Goal: Task Accomplishment & Management: Use online tool/utility

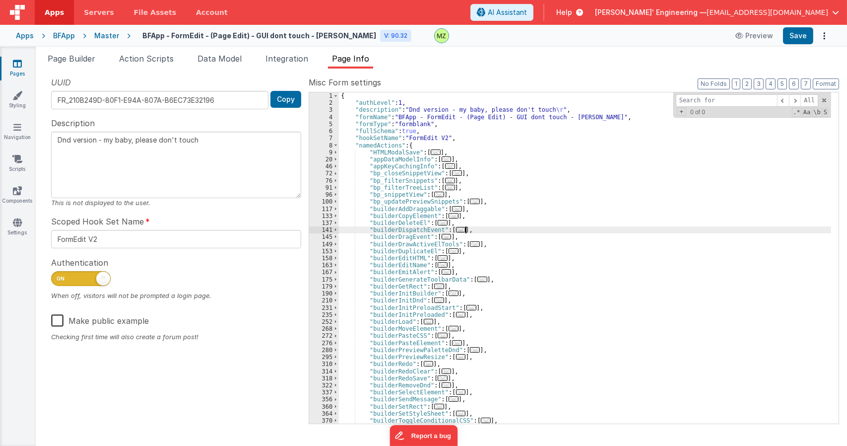
type textarea "Dnd version - my baby, please don't touch"
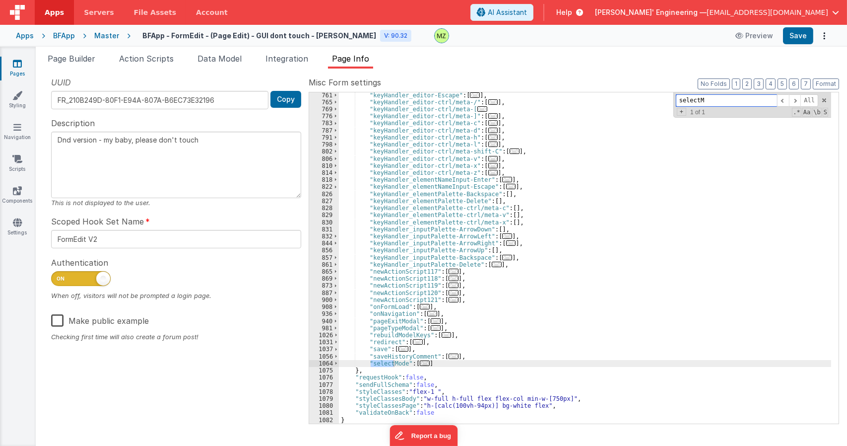
scroll to position [1285, 0]
type input "selectMode"
click at [423, 362] on span "..." at bounding box center [425, 362] width 10 height 5
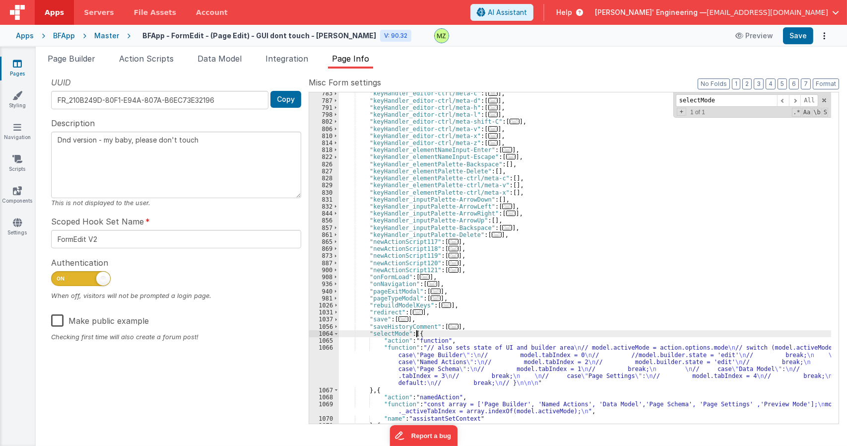
scroll to position [1404, 0]
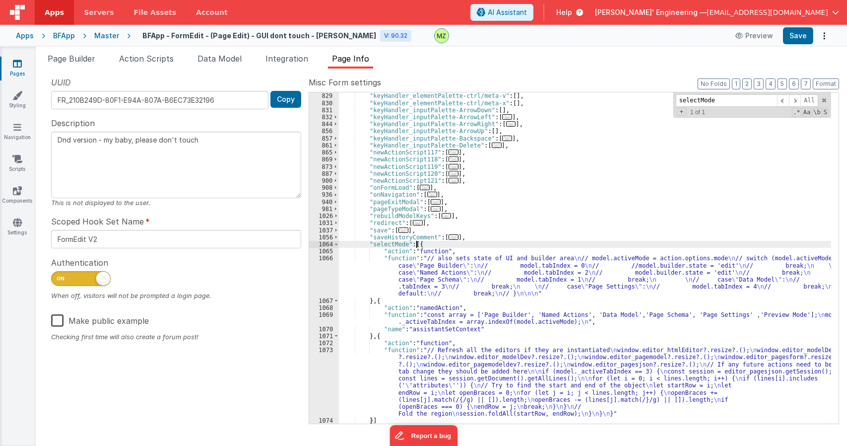
click at [447, 258] on div ""keyHandler_elementPalette-ctrl/meta-c" : [ ] , "keyHandler_elementPalette-ctrl…" at bounding box center [585, 257] width 492 height 345
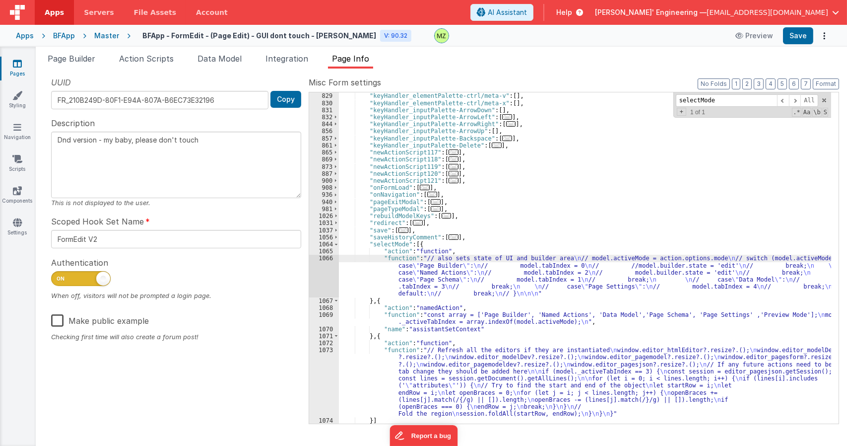
click at [322, 258] on div "1066" at bounding box center [324, 276] width 30 height 42
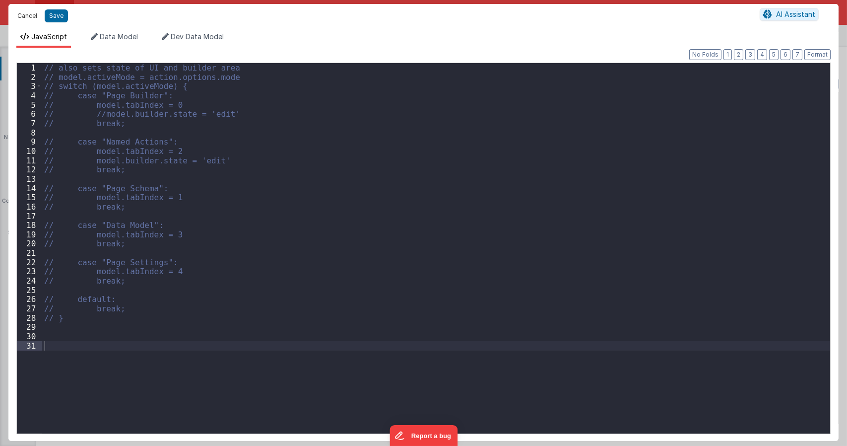
click at [29, 12] on button "Cancel" at bounding box center [27, 16] width 30 height 14
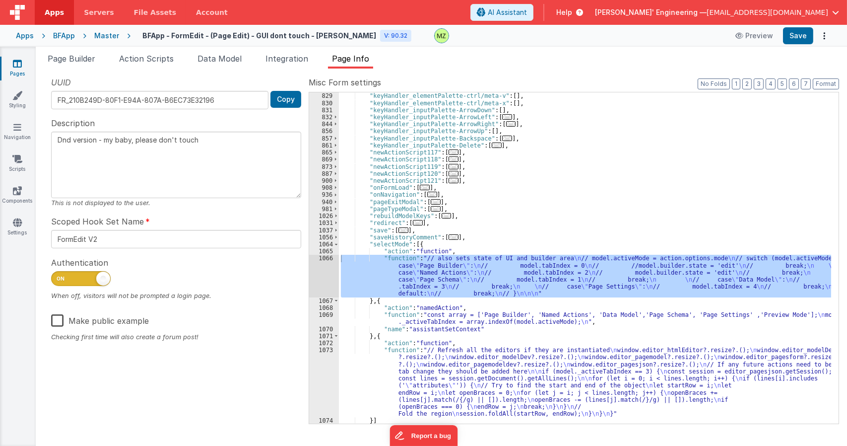
click at [479, 296] on div ""keyHandler_elementPalette-ctrl/meta-c" : [ ] , "keyHandler_elementPalette-ctrl…" at bounding box center [585, 257] width 492 height 331
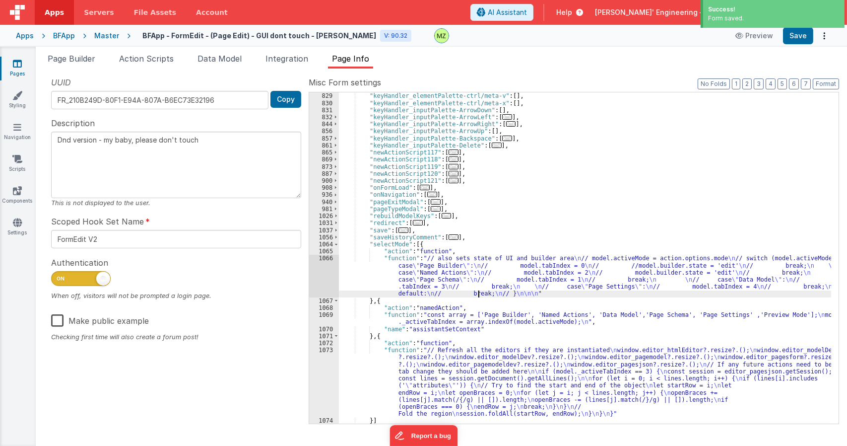
click at [108, 35] on div "Master" at bounding box center [106, 36] width 25 height 10
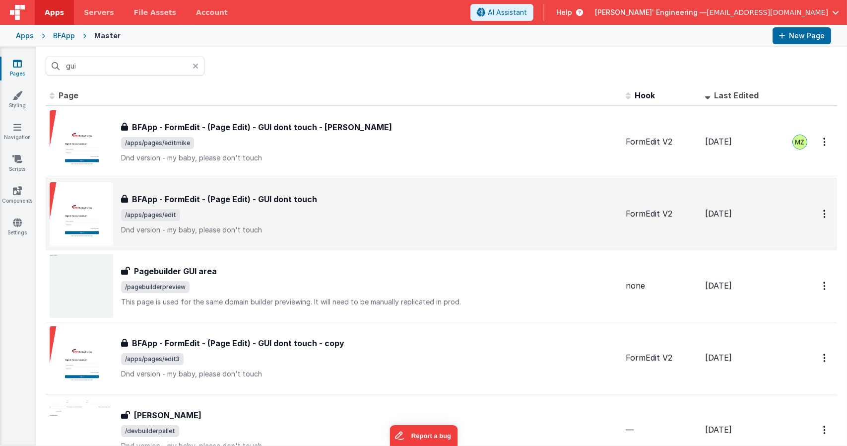
click at [236, 195] on h3 "BFApp - FormEdit - (Page Edit) - GUI dont touch" at bounding box center [224, 199] width 185 height 12
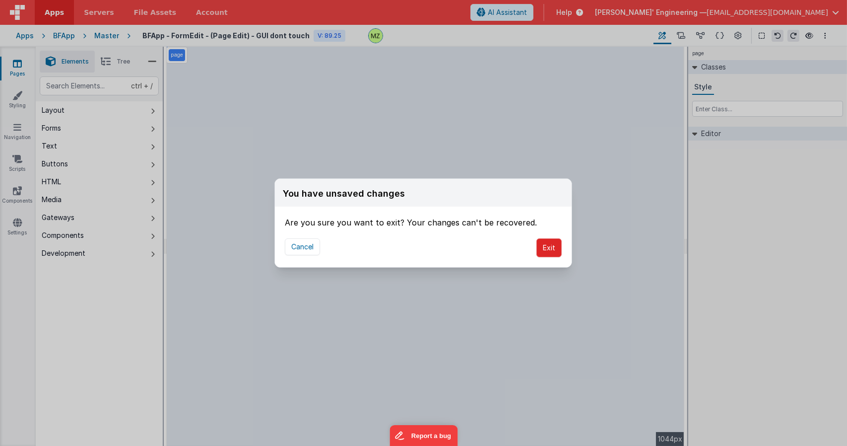
click at [550, 248] on button "Exit" at bounding box center [548, 247] width 25 height 19
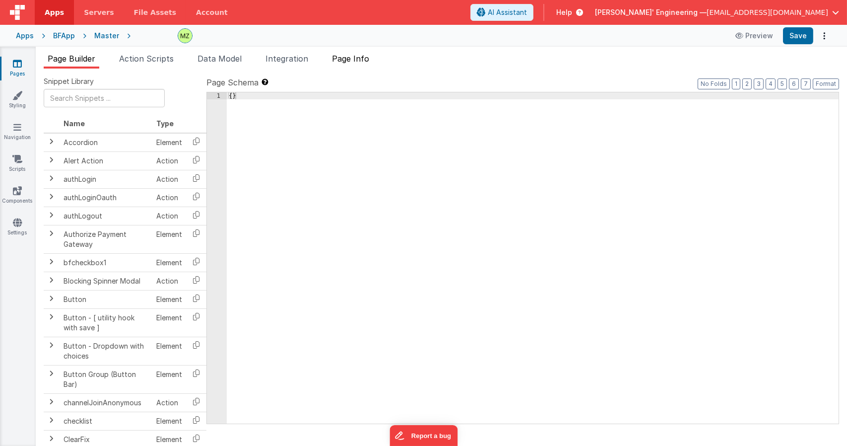
click at [356, 57] on span "Page Info" at bounding box center [350, 59] width 37 height 10
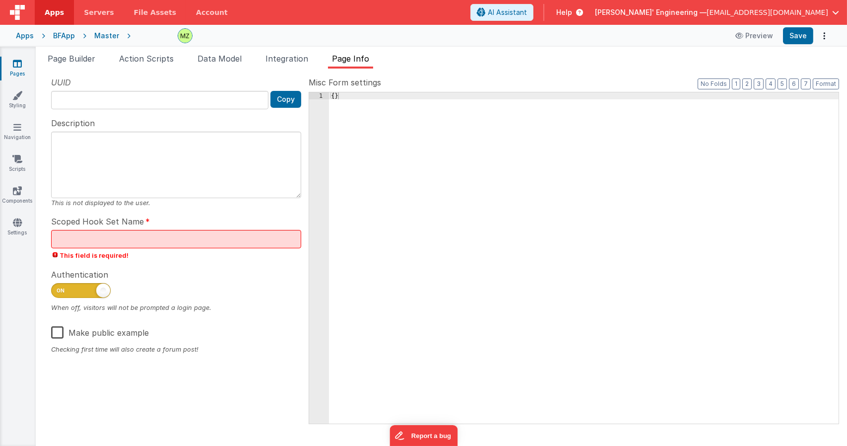
type input "FR_1C184000-F455-114B-BD4D-038E40A86302"
type textarea "Dnd version - my baby, please don't touch"
type input "FormEdit V2"
checkbox input "true"
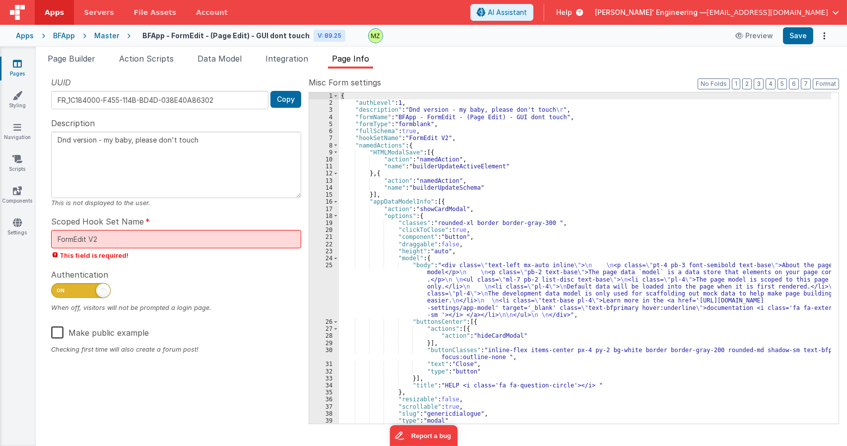
click at [552, 221] on div "{ "authLevel" : 1 , "description" : "Dnd version - my baby, please don't touch …" at bounding box center [585, 264] width 492 height 345
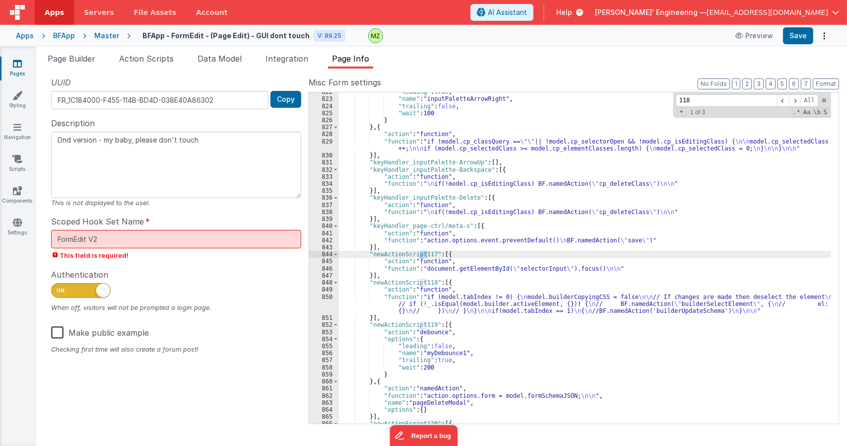
scroll to position [11408, 0]
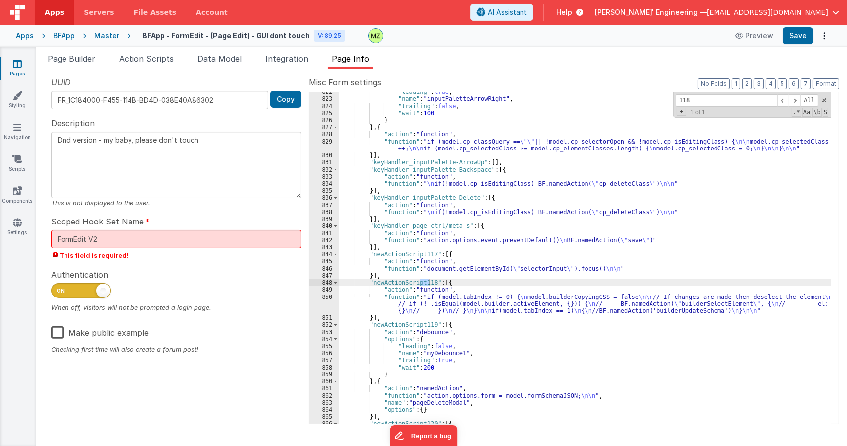
type input "118"
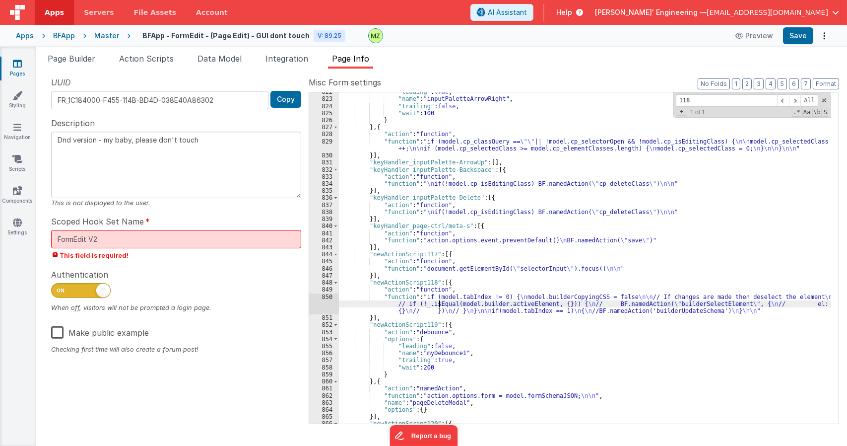
click at [438, 302] on div ""leading" : true , "name" : "inputPaletteArrowRight" , "trailing" : false , "wa…" at bounding box center [585, 260] width 492 height 345
click at [328, 297] on div "850" at bounding box center [324, 303] width 30 height 21
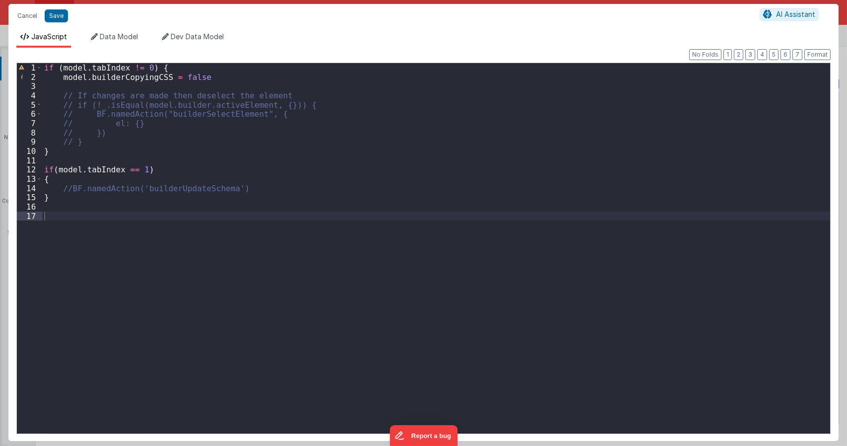
click at [192, 216] on div "if ( model . tabIndex != 0 ) { model . builderCopyingCSS = false // If changes …" at bounding box center [436, 257] width 788 height 389
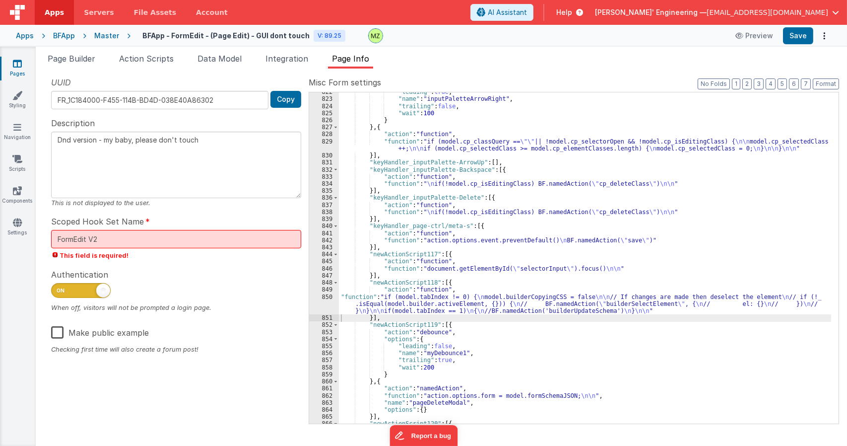
click at [413, 300] on div ""leading" : true , "name" : "inputPaletteArrowRight" , "trailing" : false , "wa…" at bounding box center [585, 260] width 492 height 345
click at [327, 298] on div "850" at bounding box center [324, 303] width 30 height 21
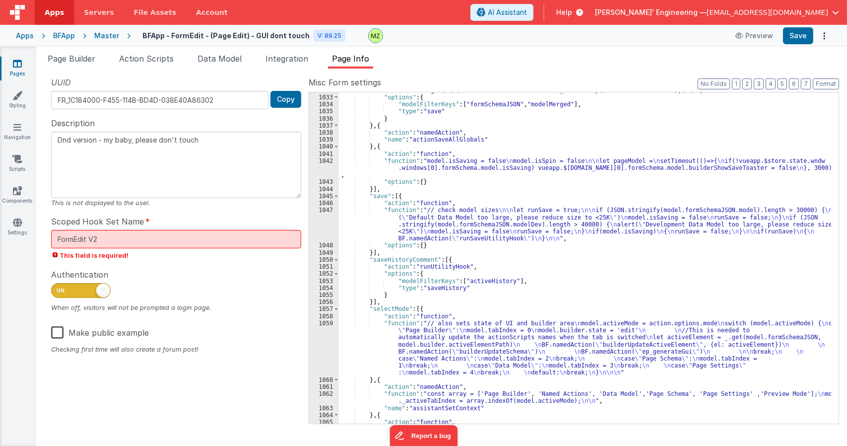
scroll to position [13210, 0]
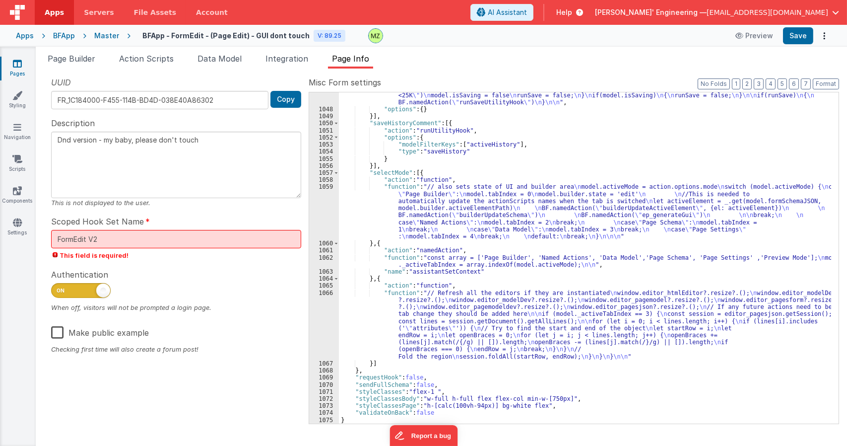
click at [427, 299] on div ""function" : "// check model sizes \n\n let runSave = true; \n\n if (JSON.strin…" at bounding box center [585, 256] width 492 height 373
click at [405, 203] on div ""function" : "// check model sizes \n\n let runSave = true; \n\n if (JSON.strin…" at bounding box center [585, 256] width 492 height 373
click at [329, 197] on div "1059" at bounding box center [324, 211] width 30 height 57
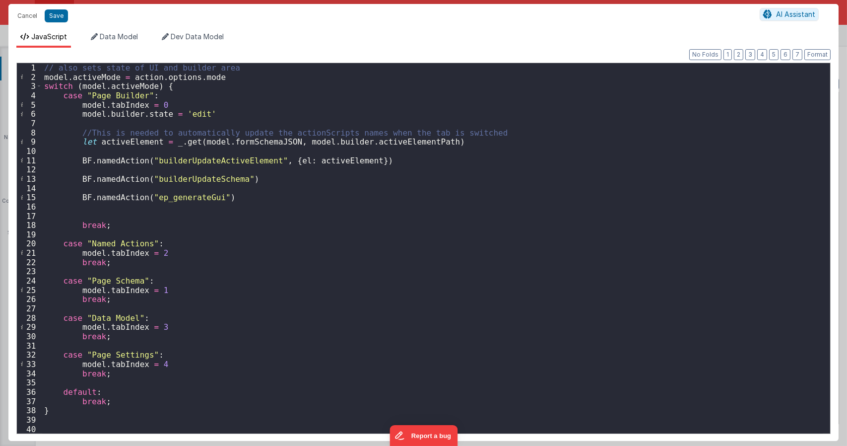
click at [167, 196] on div "// also sets state of UI and builder area model . activeMode = action . options…" at bounding box center [432, 257] width 780 height 389
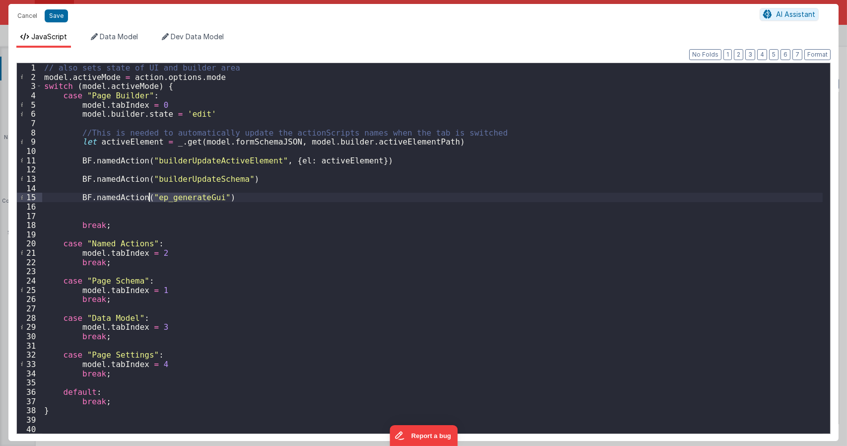
click at [167, 196] on div "// also sets state of UI and builder area model . activeMode = action . options…" at bounding box center [432, 257] width 780 height 389
type textarea "Dnd version - my baby, please don't touch"
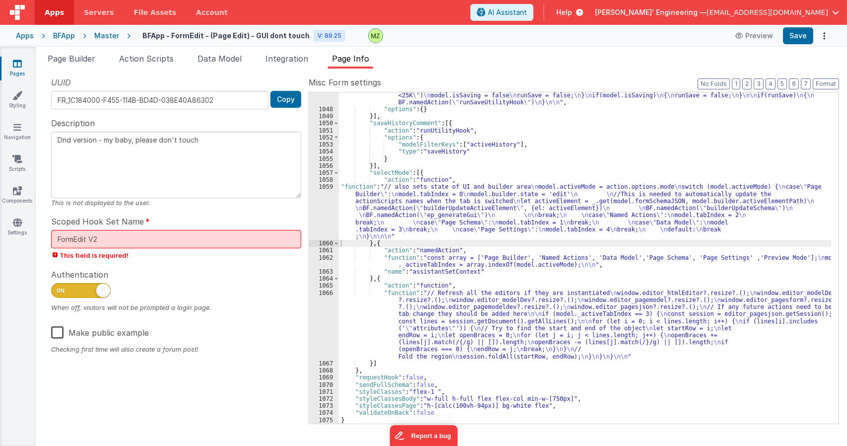
click at [498, 243] on div ""function" : "// check model sizes \n\n let runSave = true; \n\n if (JSON.strin…" at bounding box center [585, 256] width 492 height 373
paste input "ep_generateGui"
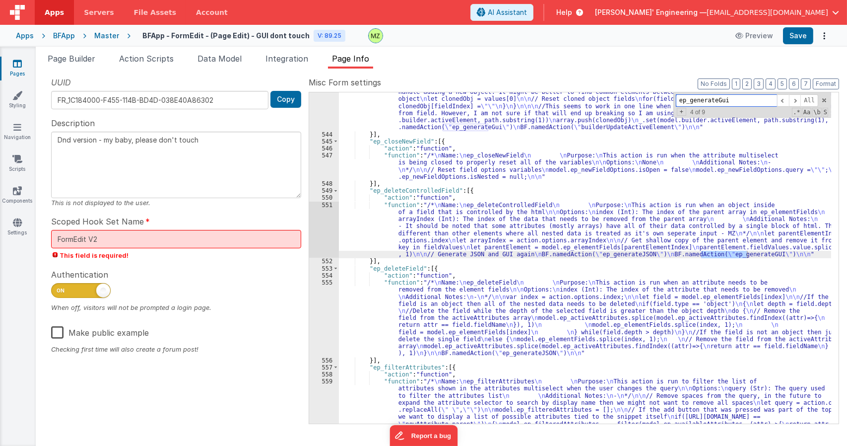
scroll to position [8331, 0]
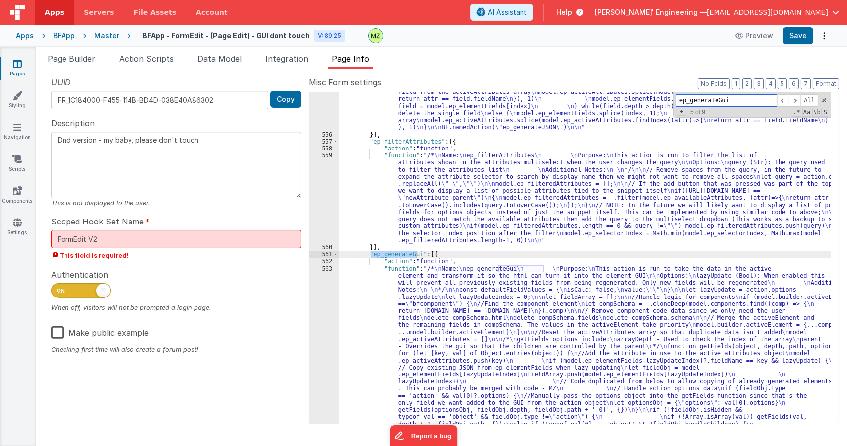
type input "ep_generateGui"
click at [512, 290] on div ""function" : "/* \n Name: \n ep_deleteField \n \n Purpose: \n This action is ru…" at bounding box center [585, 451] width 492 height 797
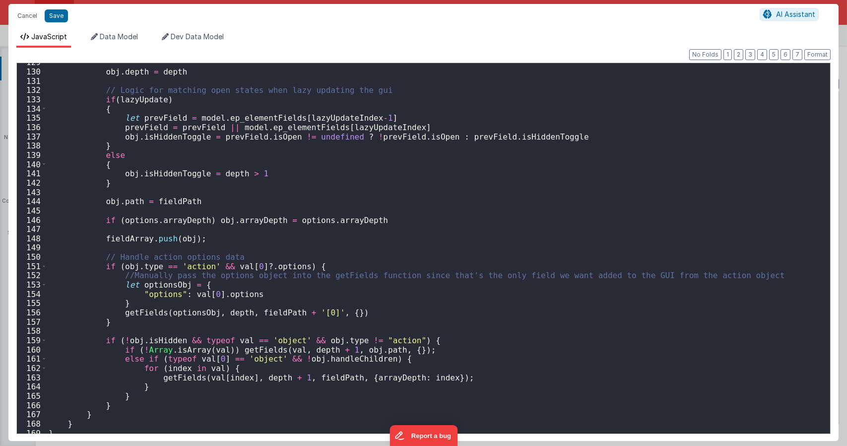
scroll to position [1278, 0]
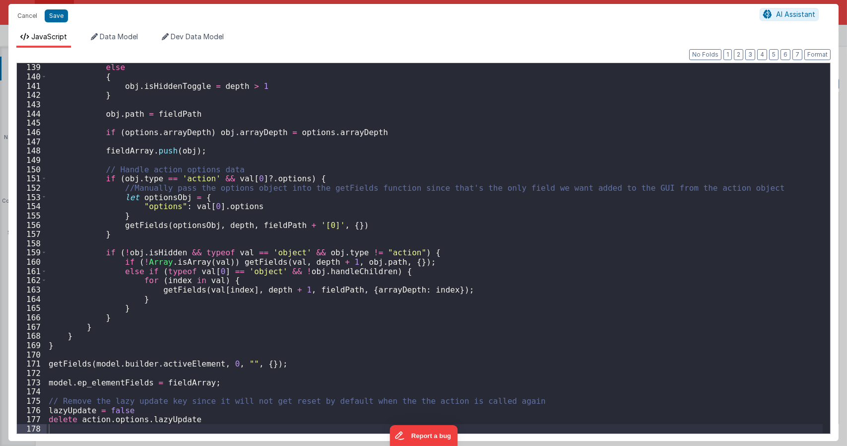
type textarea "Dnd version - my baby, please don't touch"
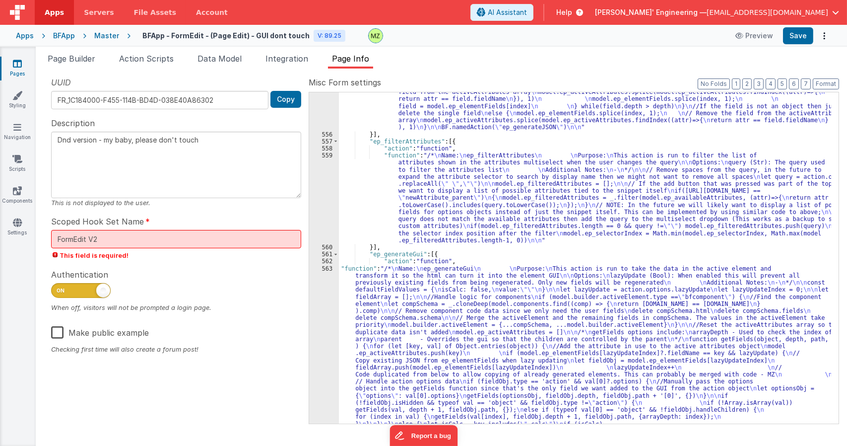
click at [475, 208] on div ""function" : "/* \n Name: \n ep_deleteField \n \n Purpose: \n This action is ru…" at bounding box center [585, 437] width 492 height 769
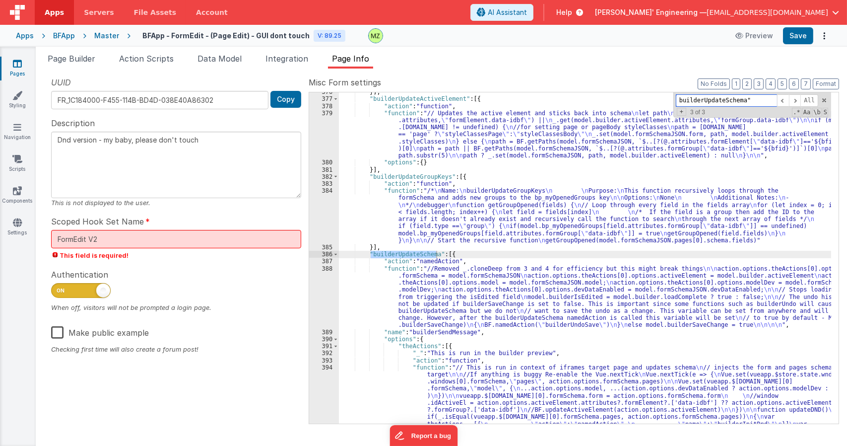
scroll to position [5755, 0]
type input "builderUpdateSchema""
click at [455, 293] on div "}] , "builderUpdateActiveElement" : [{ "action" : "function" , "function" : "//…" at bounding box center [585, 296] width 492 height 416
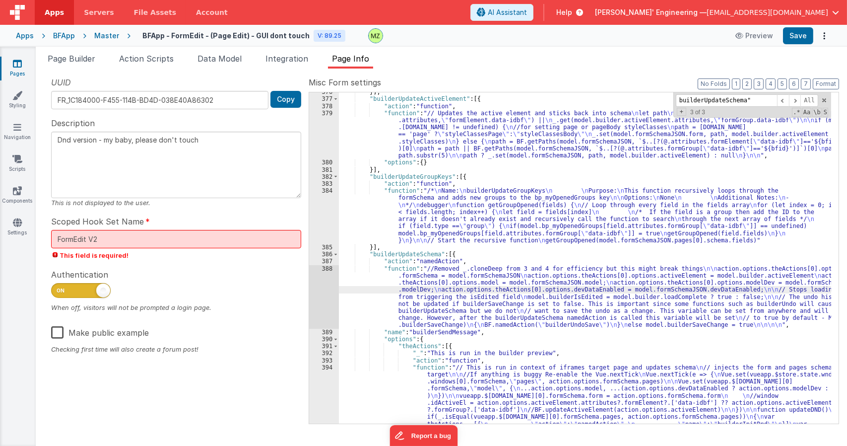
click at [330, 274] on div "388" at bounding box center [324, 297] width 30 height 64
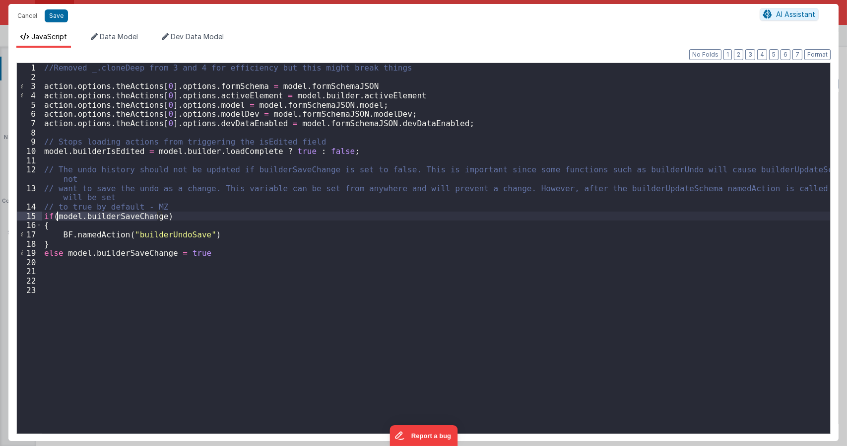
drag, startPoint x: 156, startPoint y: 218, endPoint x: 58, endPoint y: 217, distance: 98.7
click at [58, 217] on div "//Removed _.cloneDeep from 3 and 4 for efficiency but this might break things a…" at bounding box center [436, 257] width 788 height 389
type textarea "Dnd version - my baby, please don't touch"
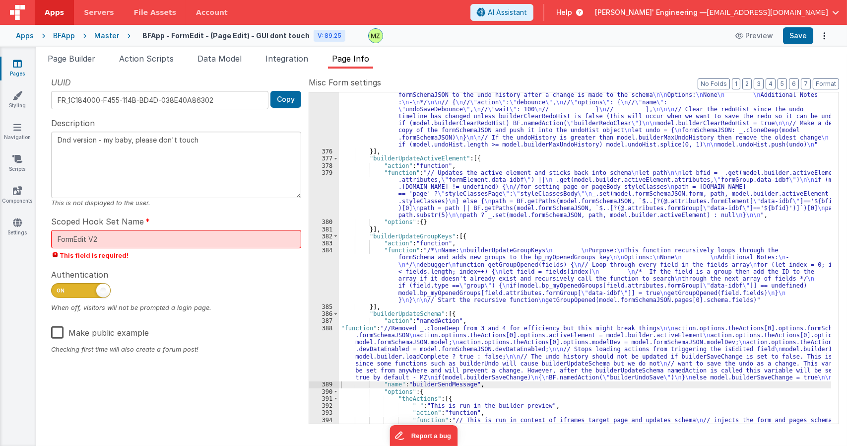
scroll to position [5577, 0]
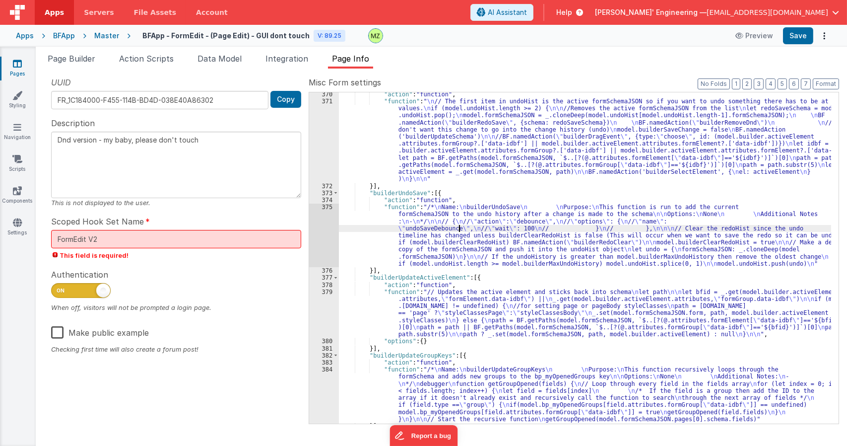
click at [458, 226] on div ""action" : "function" , "function" : " \n // The first item in undoHist is the …" at bounding box center [585, 263] width 492 height 345
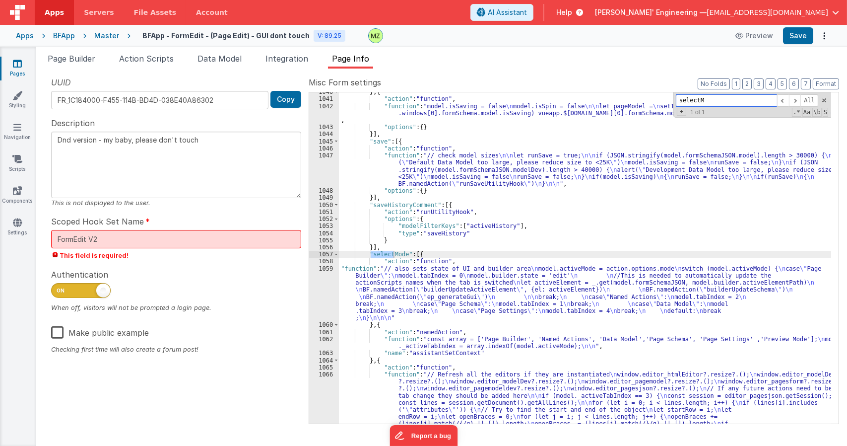
scroll to position [13094, 0]
type input "selectMode"
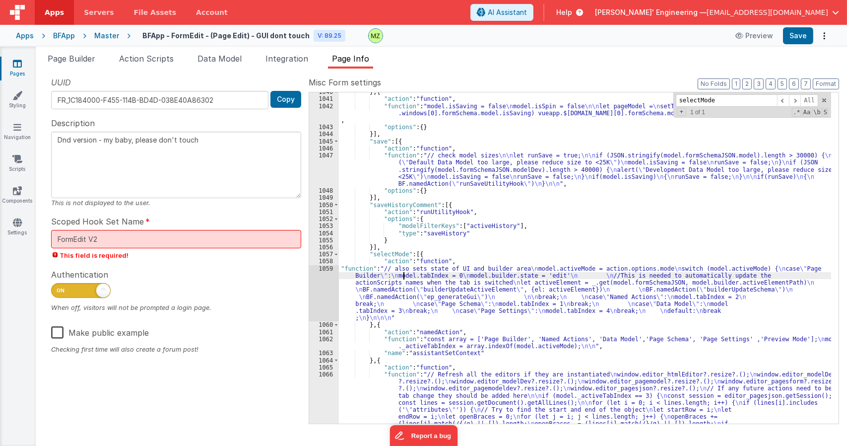
click at [404, 276] on div "} , { "action" : "function" , "function" : "model.isSaving = false \n model.isS…" at bounding box center [585, 292] width 492 height 408
click at [324, 275] on div "1059" at bounding box center [324, 293] width 30 height 57
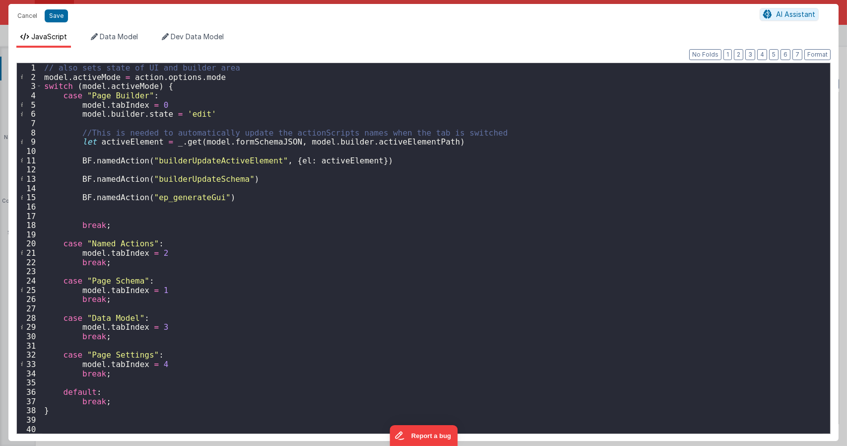
click at [234, 171] on div "// also sets state of UI and builder area model . activeMode = action . options…" at bounding box center [432, 257] width 780 height 389
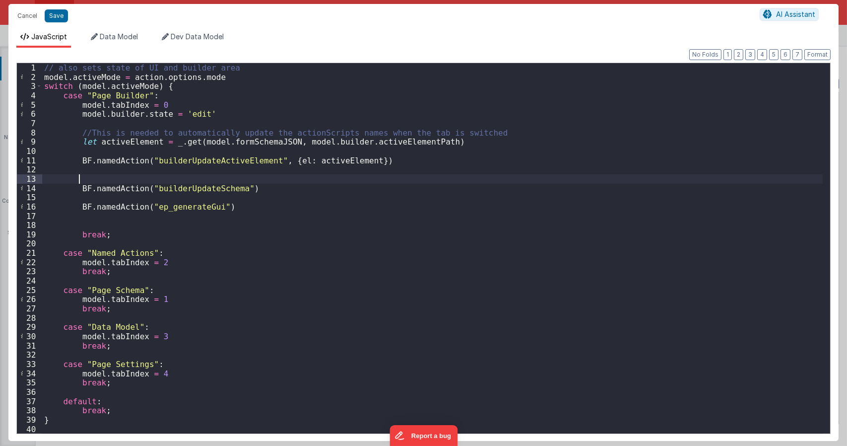
paste textarea
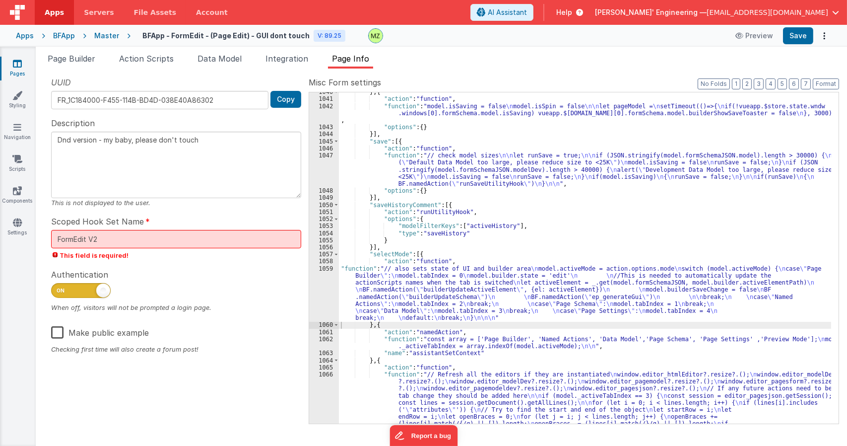
click at [555, 134] on div "} , { "action" : "function" , "function" : "model.isSaving = false \n model.isS…" at bounding box center [585, 292] width 492 height 408
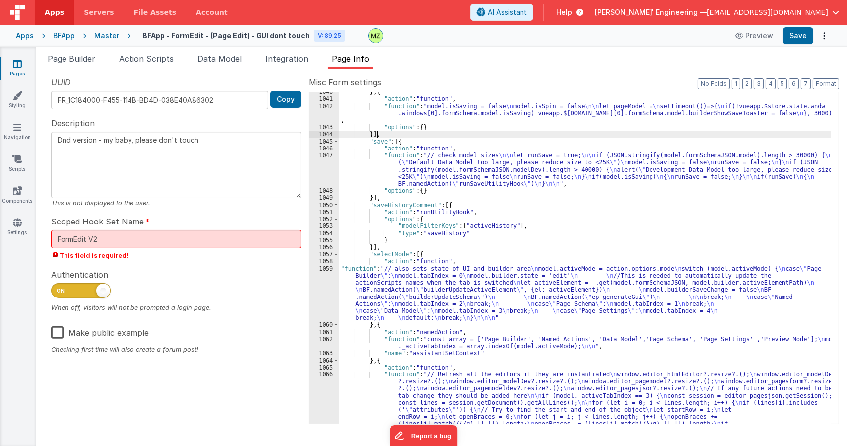
click at [387, 273] on div "} , { "action" : "function" , "function" : "model.isSaving = false \n model.isS…" at bounding box center [585, 292] width 492 height 408
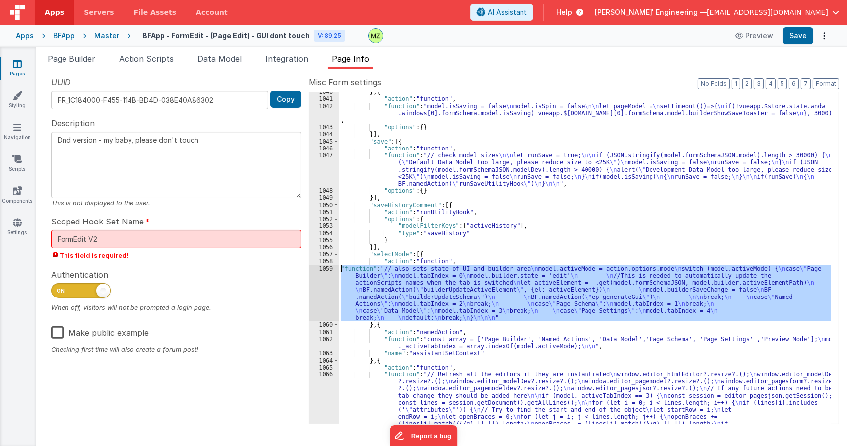
click at [329, 269] on div "1059" at bounding box center [324, 293] width 30 height 57
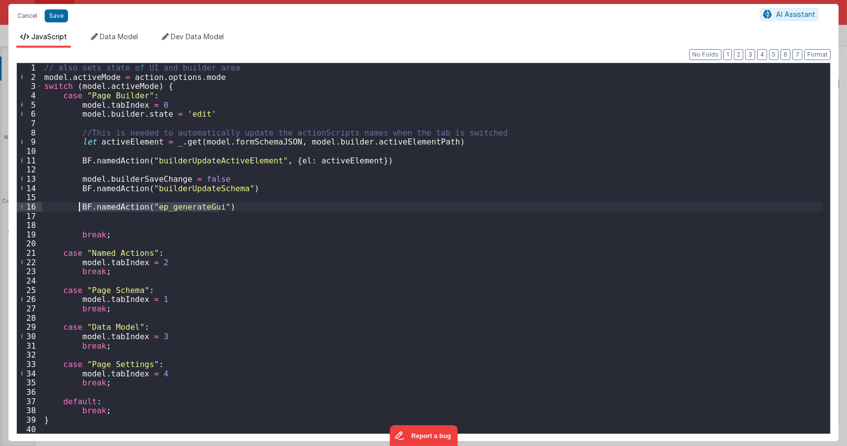
drag, startPoint x: 236, startPoint y: 207, endPoint x: 81, endPoint y: 207, distance: 155.3
click at [81, 207] on div "// also sets state of UI and builder area model . activeMode = action . options…" at bounding box center [432, 257] width 780 height 389
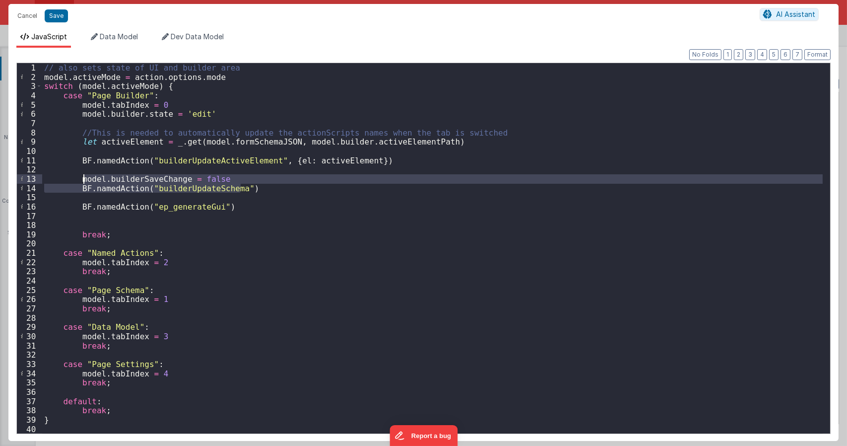
drag, startPoint x: 245, startPoint y: 186, endPoint x: 79, endPoint y: 180, distance: 165.9
click at [79, 180] on div "// also sets state of UI and builder area model . activeMode = action . options…" at bounding box center [432, 257] width 780 height 389
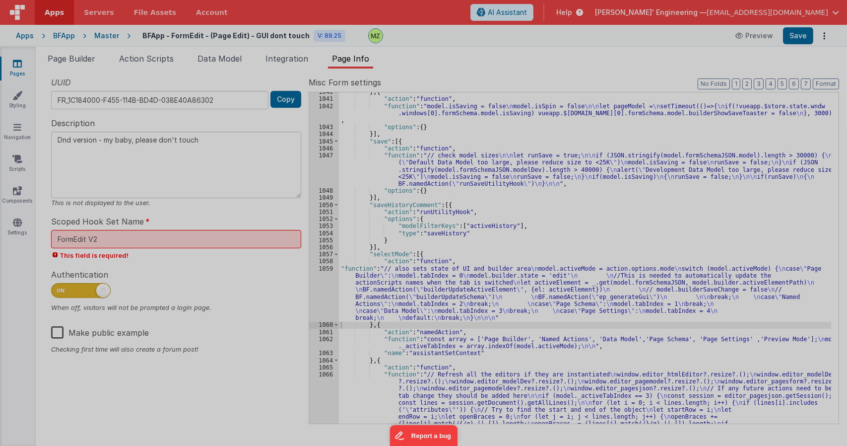
type textarea "Dnd version - my baby, please don't touch"
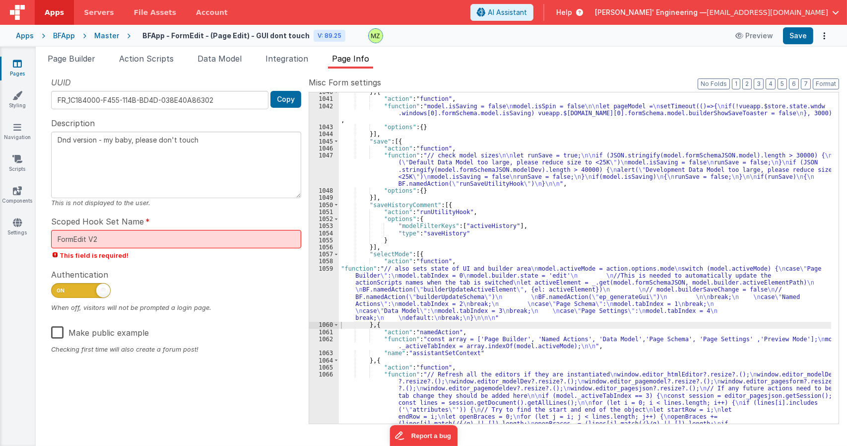
click at [363, 307] on div "} , { "action" : "function" , "function" : "model.isSaving = false \n model.isS…" at bounding box center [585, 292] width 492 height 408
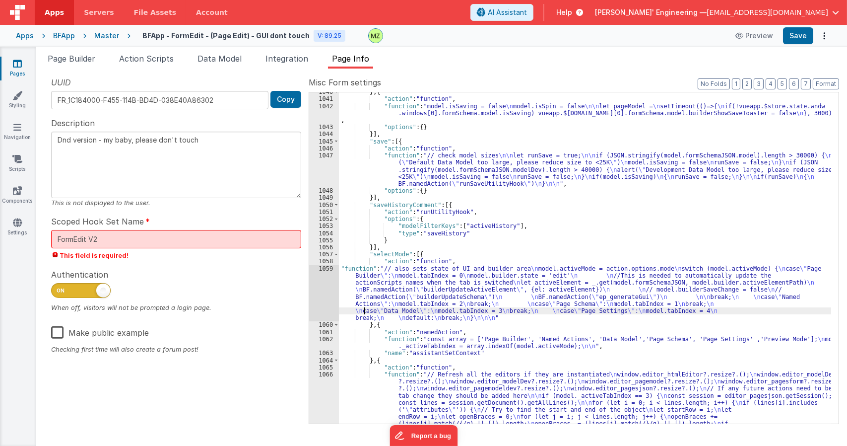
drag, startPoint x: 320, startPoint y: 258, endPoint x: 321, endPoint y: 264, distance: 6.6
click at [320, 260] on div "1058" at bounding box center [324, 261] width 30 height 7
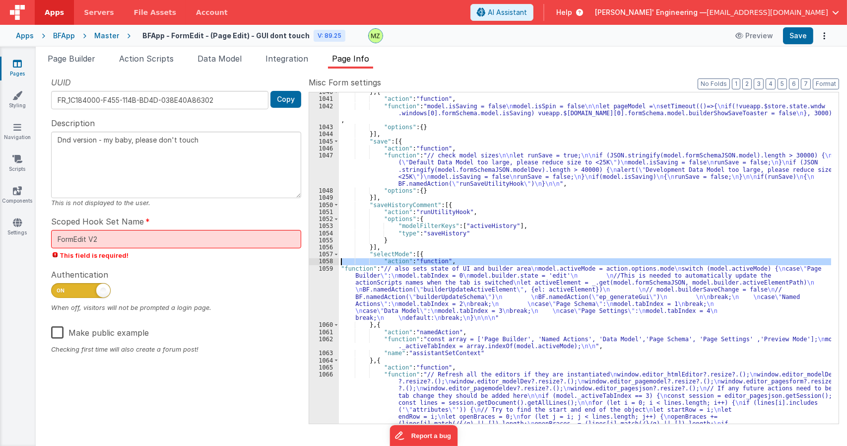
click at [324, 270] on div "1059" at bounding box center [324, 293] width 30 height 57
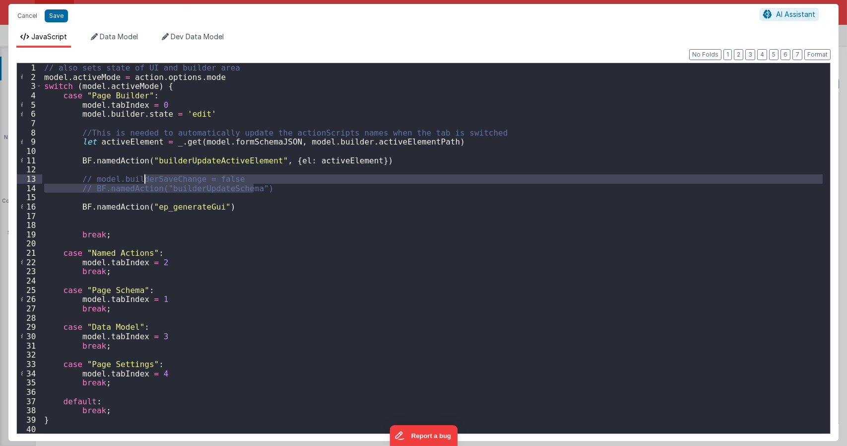
drag, startPoint x: 261, startPoint y: 191, endPoint x: 103, endPoint y: 178, distance: 159.3
click at [112, 179] on div "// also sets state of UI and builder area model . activeMode = action . options…" at bounding box center [432, 257] width 780 height 389
drag, startPoint x: 79, startPoint y: 179, endPoint x: 264, endPoint y: 188, distance: 185.3
click at [264, 188] on div "// also sets state of UI and builder area model . activeMode = action . options…" at bounding box center [432, 257] width 780 height 389
click at [260, 194] on div "// also sets state of UI and builder area model . activeMode = action . options…" at bounding box center [432, 257] width 780 height 389
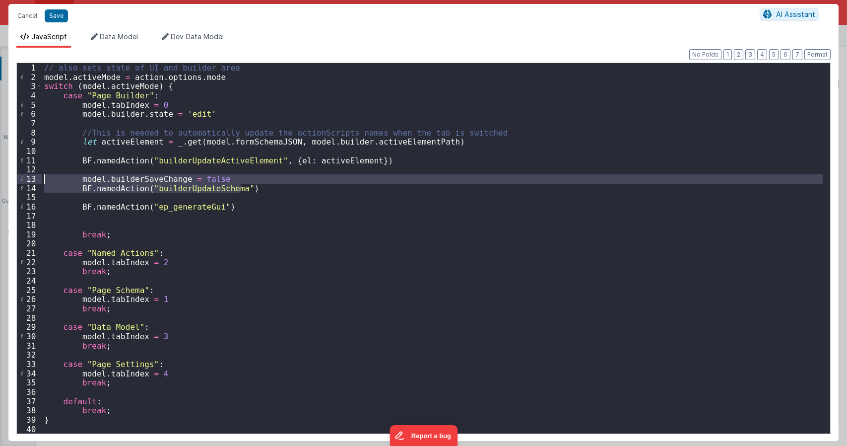
drag, startPoint x: 258, startPoint y: 191, endPoint x: 19, endPoint y: 182, distance: 239.3
click at [19, 182] on div "1 2 3 4 5 6 7 8 9 10 11 12 13 14 15 16 17 18 19 20 21 22 23 24 25 26 27 28 29 3…" at bounding box center [423, 248] width 814 height 371
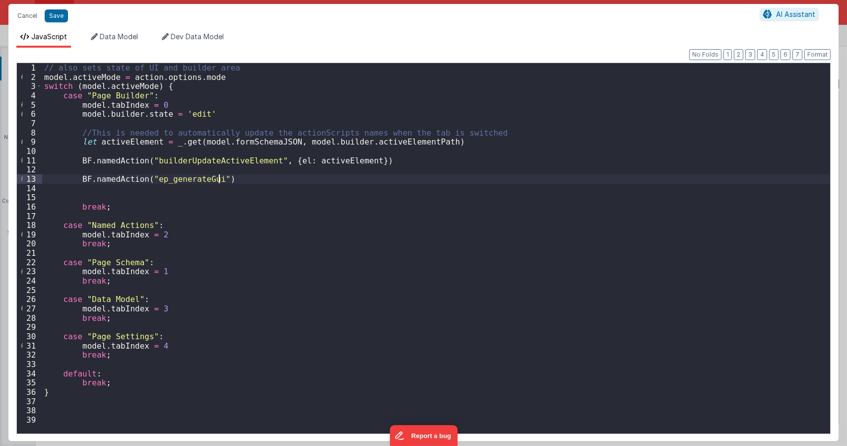
click at [232, 177] on div "// also sets state of UI and builder area model . activeMode = action . options…" at bounding box center [436, 257] width 788 height 389
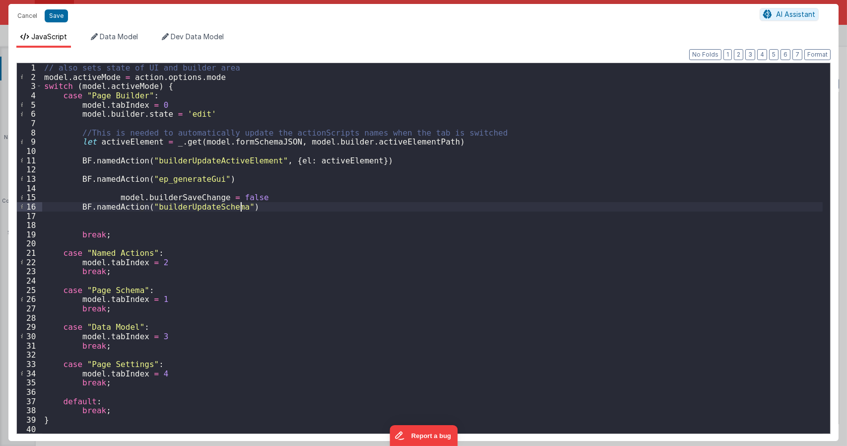
type textarea "Dnd version - my baby, please don't touch"
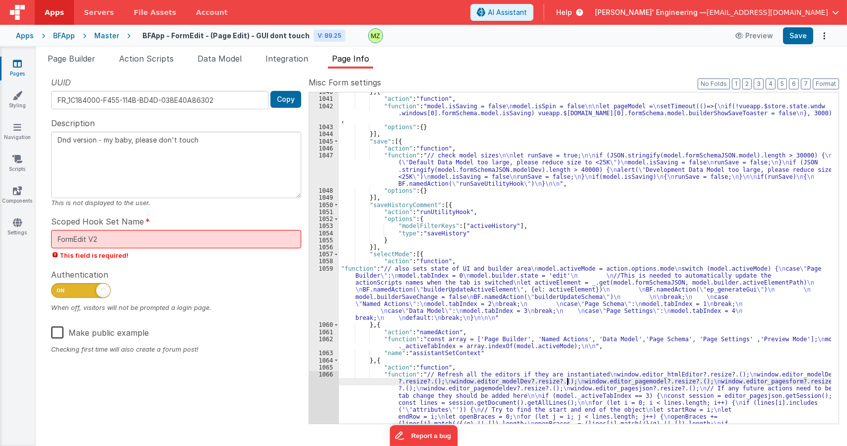
click at [567, 382] on div "} , { "action" : "function" , "function" : "model.isSaving = false \n model.isS…" at bounding box center [585, 292] width 492 height 408
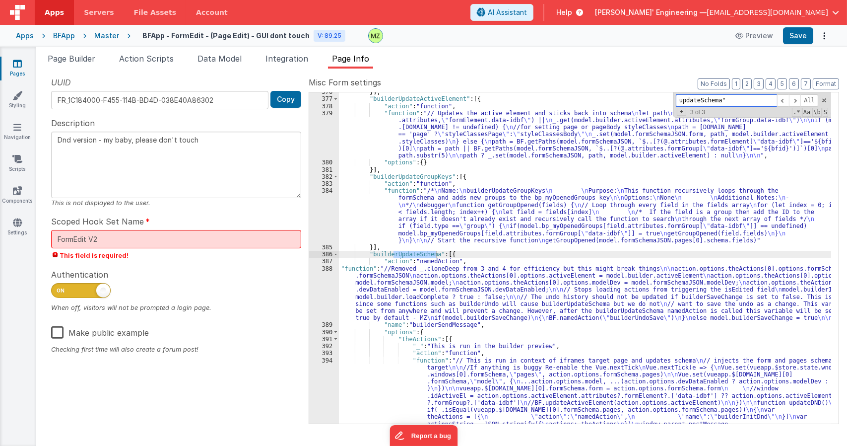
scroll to position [5755, 0]
type input "updateSchema""
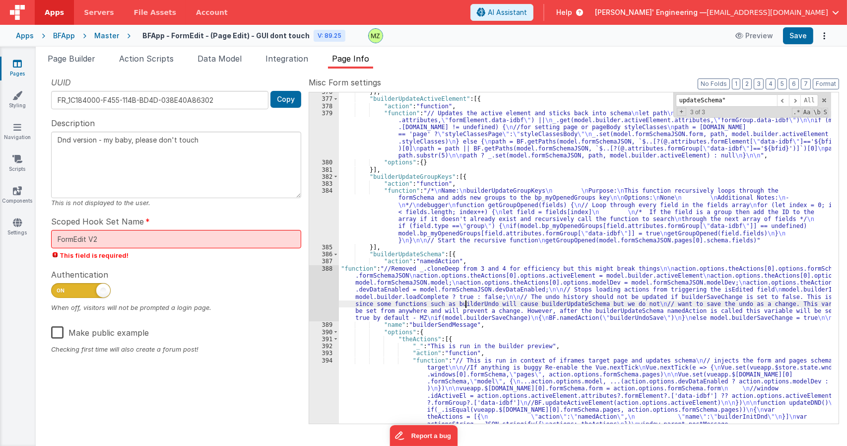
click at [464, 303] on div "}] , "builderUpdateActiveElement" : [{ "action" : "function" , "function" : "//…" at bounding box center [585, 296] width 492 height 416
click at [326, 269] on div "388" at bounding box center [324, 293] width 30 height 57
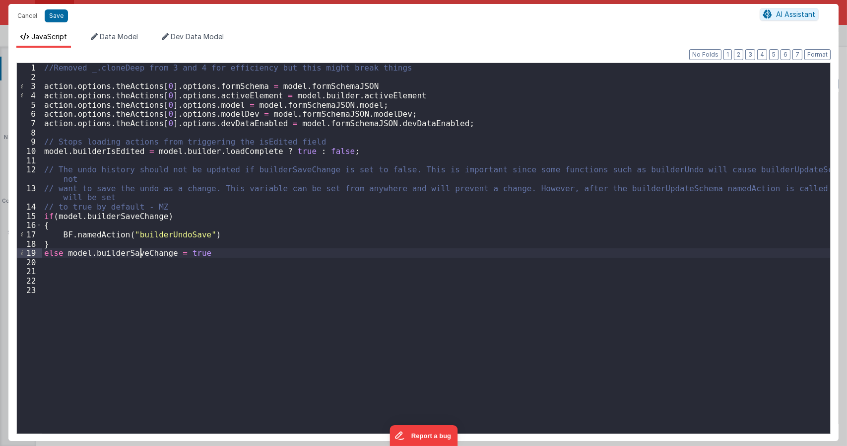
click at [140, 251] on div "//Removed _.cloneDeep from 3 and 4 for efficiency but this might break things a…" at bounding box center [436, 257] width 788 height 389
click at [138, 253] on div "//Removed _.cloneDeep from 3 and 4 for efficiency but this might break things a…" at bounding box center [436, 257] width 788 height 389
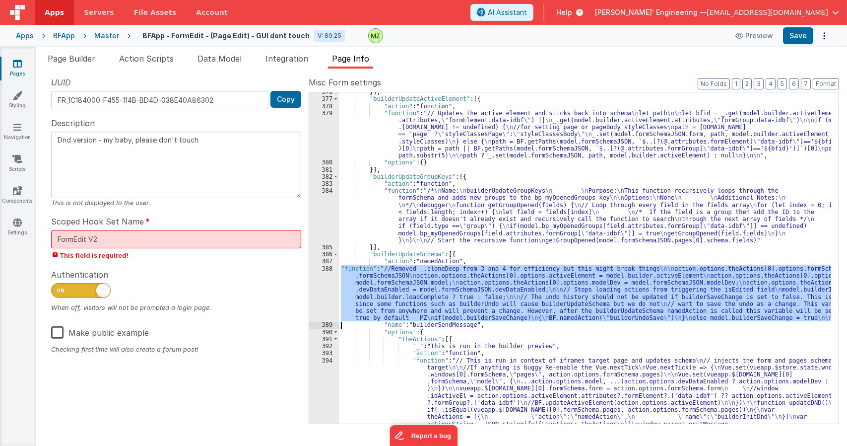
click at [328, 265] on div "388" at bounding box center [324, 293] width 30 height 57
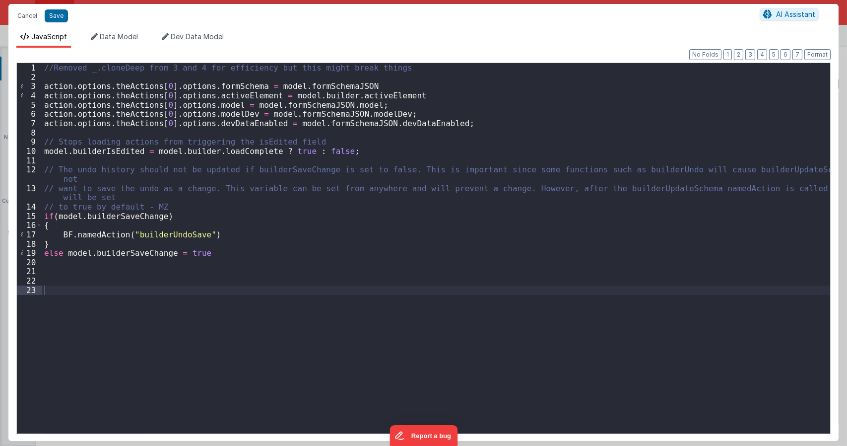
click at [58, 206] on div "//Removed _.cloneDeep from 3 and 4 for efficiency but this might break things a…" at bounding box center [436, 257] width 788 height 389
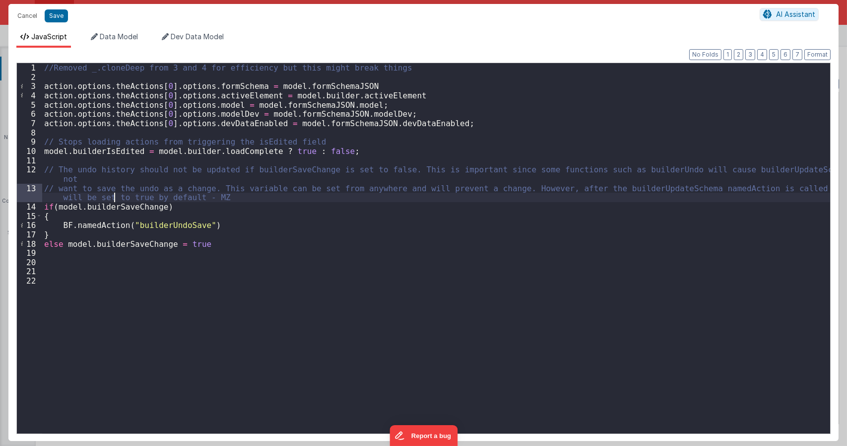
click at [58, 188] on div "//Removed _.cloneDeep from 3 and 4 for efficiency but this might break things a…" at bounding box center [436, 257] width 788 height 389
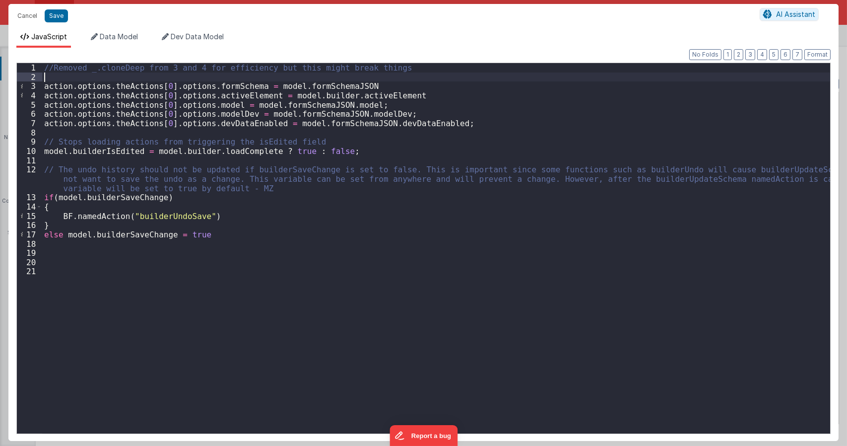
click at [76, 77] on div "//Removed _.cloneDeep from 3 and 4 for efficiency but this might break things a…" at bounding box center [436, 257] width 788 height 389
type textarea "Dnd version - my baby, please don't touch"
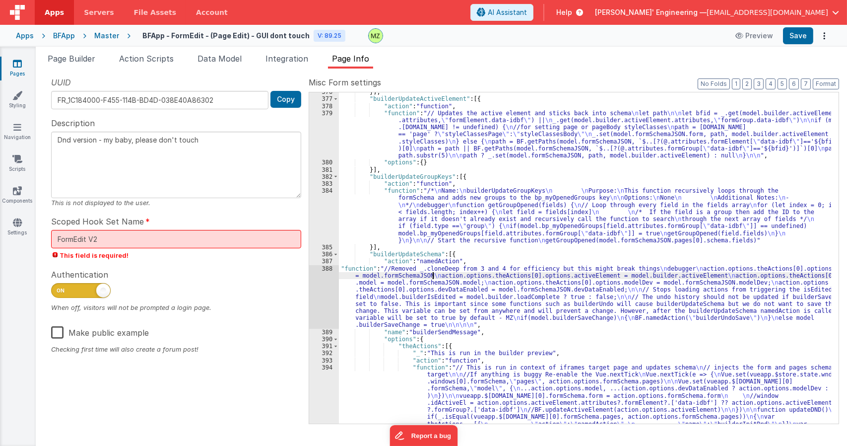
click at [434, 277] on div "}] , "builderUpdateActiveElement" : [{ "action" : "function" , "function" : "//…" at bounding box center [585, 296] width 492 height 416
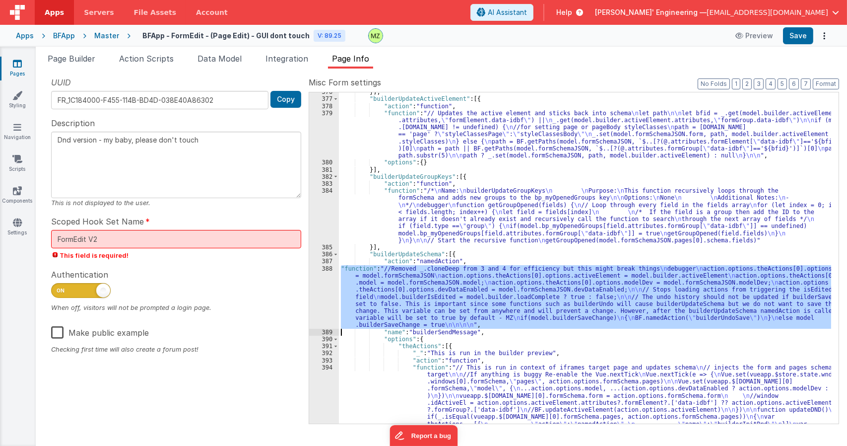
click at [319, 275] on div "388" at bounding box center [324, 297] width 30 height 64
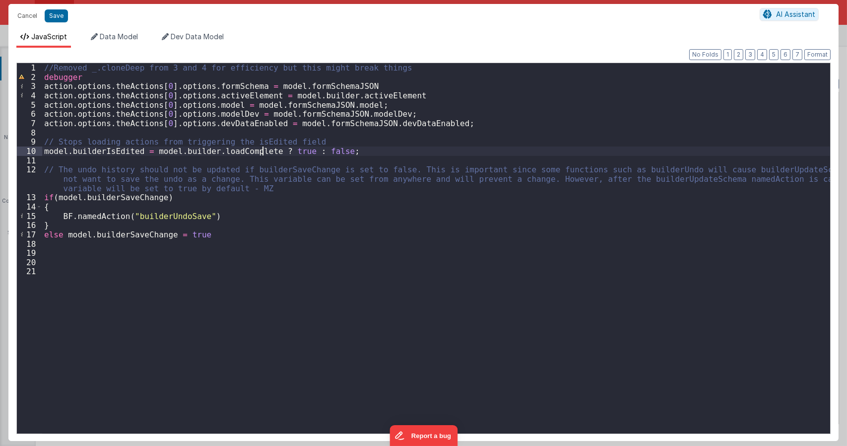
click at [262, 151] on div "//Removed _.cloneDeep from 3 and 4 for efficiency but this might break things d…" at bounding box center [436, 257] width 788 height 389
click at [388, 150] on div "//Removed _.cloneDeep from 3 and 4 for efficiency but this might break things d…" at bounding box center [436, 257] width 788 height 389
click at [100, 41] on li "Data Model" at bounding box center [114, 40] width 55 height 16
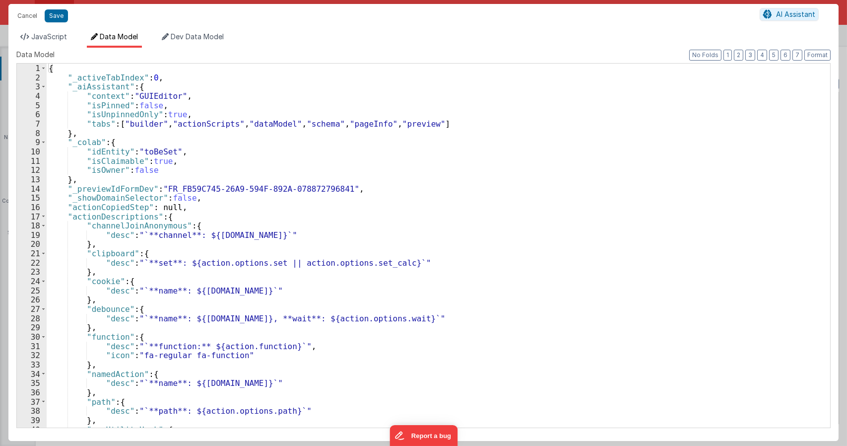
click at [188, 207] on div "{ "_activeTabIndex" : 0 , "_aiAssistant" : { "context" : "GUIEditor" , "isPinne…" at bounding box center [435, 255] width 776 height 382
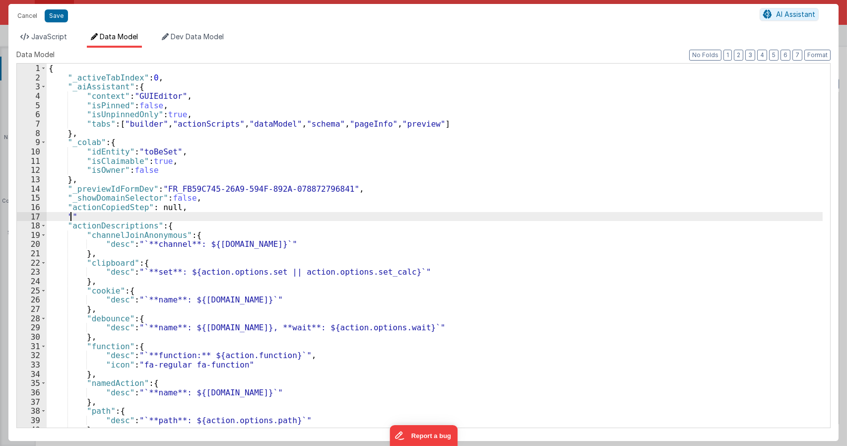
paste textarea
click at [186, 37] on span "Dev Data Model" at bounding box center [197, 36] width 53 height 8
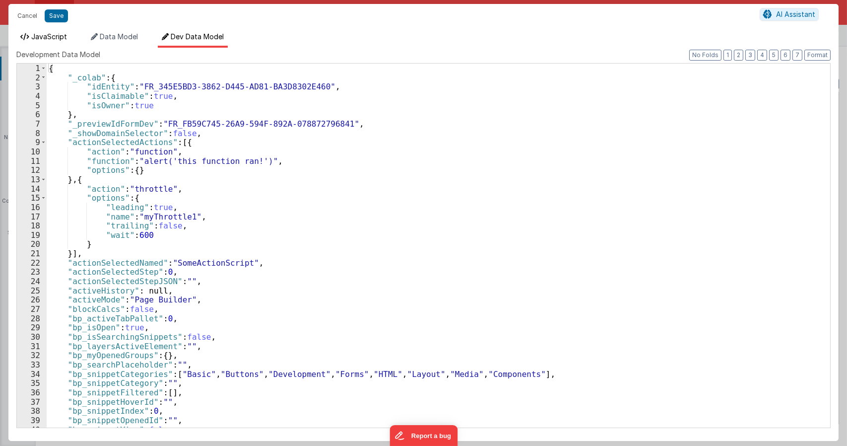
click at [49, 34] on span "JavaScript" at bounding box center [49, 36] width 36 height 8
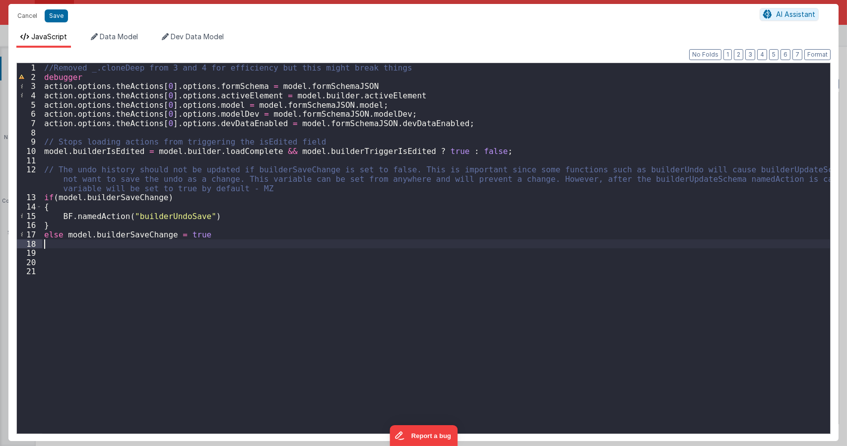
click at [248, 241] on div "//Removed _.cloneDeep from 3 and 4 for efficiency but this might break things d…" at bounding box center [436, 257] width 788 height 389
click at [65, 236] on div "//Removed _.cloneDeep from 3 and 4 for efficiency but this might break things d…" at bounding box center [436, 257] width 788 height 389
click at [201, 235] on div "//Removed _.cloneDeep from 3 and 4 for efficiency but this might break things d…" at bounding box center [436, 257] width 788 height 389
paste textarea
drag, startPoint x: 279, startPoint y: 153, endPoint x: 401, endPoint y: 150, distance: 122.1
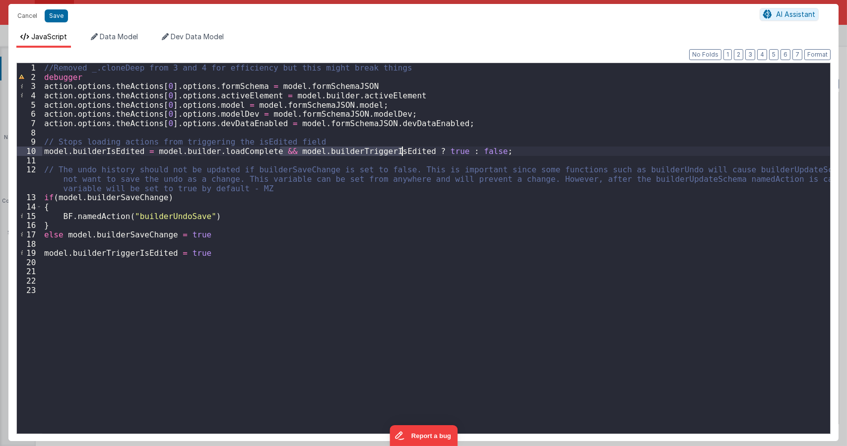
click at [401, 150] on div "//Removed _.cloneDeep from 3 and 4 for efficiency but this might break things d…" at bounding box center [436, 257] width 788 height 389
type textarea "Dnd version - my baby, please don't touch"
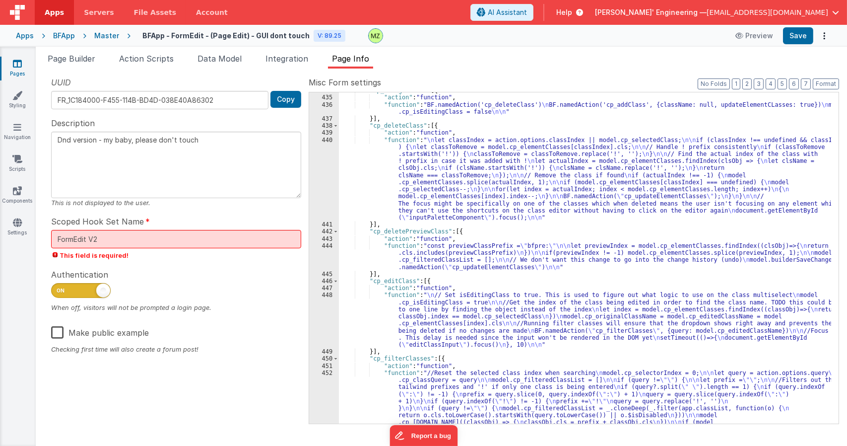
scroll to position [6976, 0]
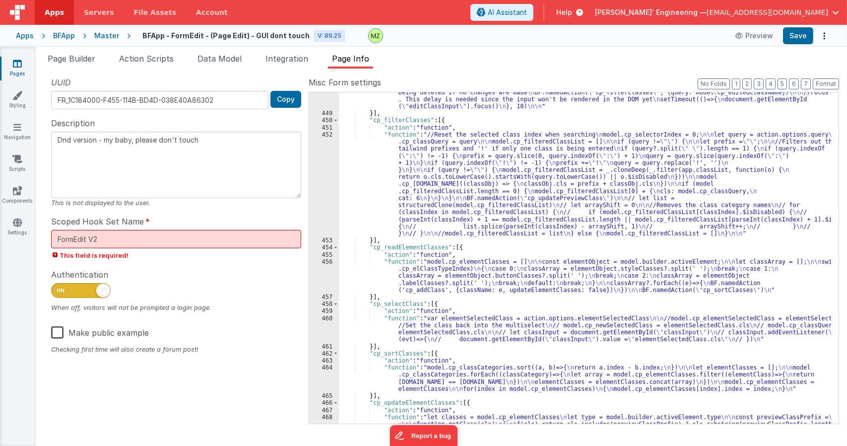
click at [688, 326] on div ""function" : " \n // Set isEditingClass to true. This is used to figure out wha…" at bounding box center [585, 293] width 492 height 479
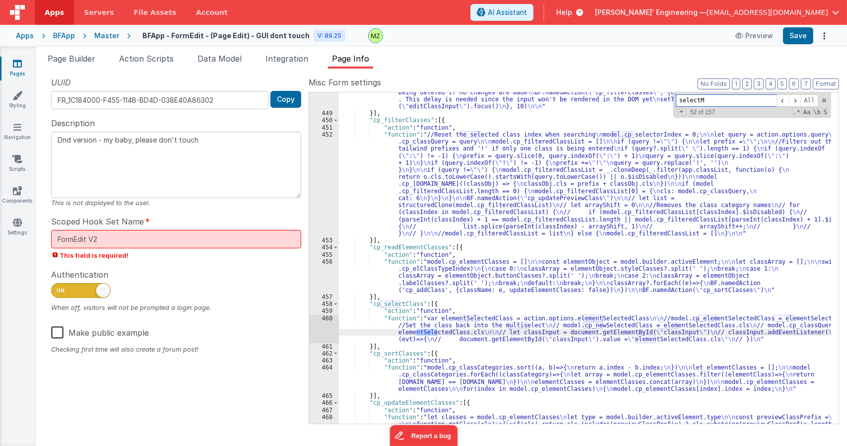
scroll to position [13101, 0]
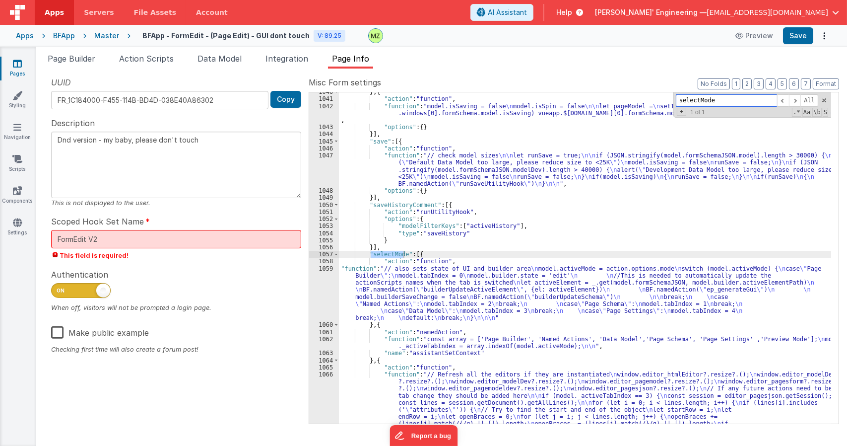
type input "selectMode"
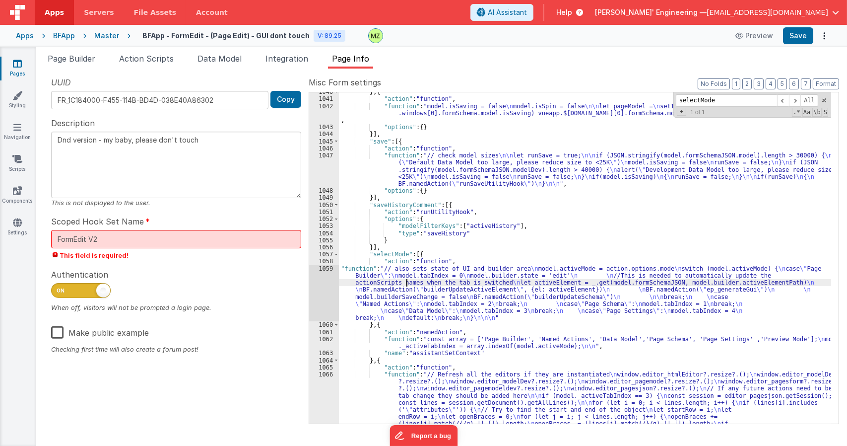
click at [405, 280] on div "} , { "action" : "function" , "function" : "model.isSaving = false \n model.isS…" at bounding box center [585, 292] width 492 height 408
click at [327, 273] on div "1059" at bounding box center [324, 293] width 30 height 57
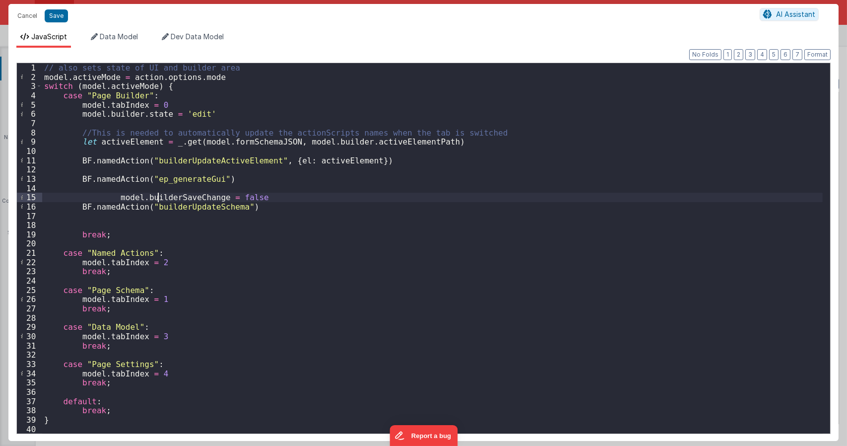
click at [157, 196] on div "// also sets state of UI and builder area model . activeMode = action . options…" at bounding box center [432, 257] width 780 height 389
click at [155, 189] on div "// also sets state of UI and builder area model . activeMode = action . options…" at bounding box center [432, 257] width 780 height 389
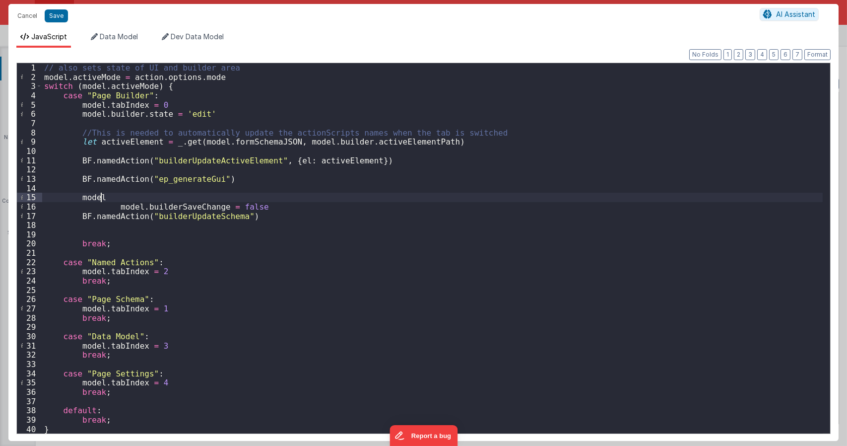
paste textarea
type textarea "Dnd version - my baby, please don't touch"
